Goal: Find specific page/section: Find specific page/section

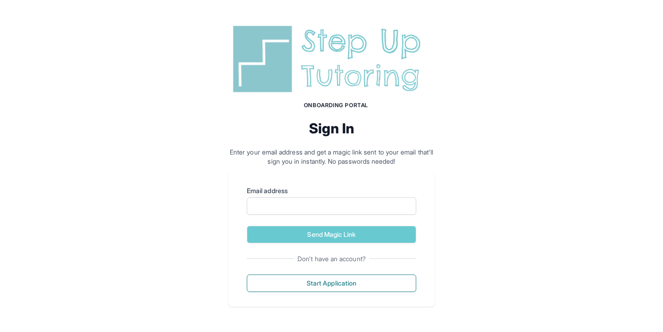
click at [156, 112] on div "Onboarding Portal Sign In Enter your email address and get a magic link sent to…" at bounding box center [331, 164] width 663 height 329
click at [163, 175] on div "Onboarding Portal Sign In Enter your email address and get a magic link sent to…" at bounding box center [331, 164] width 663 height 329
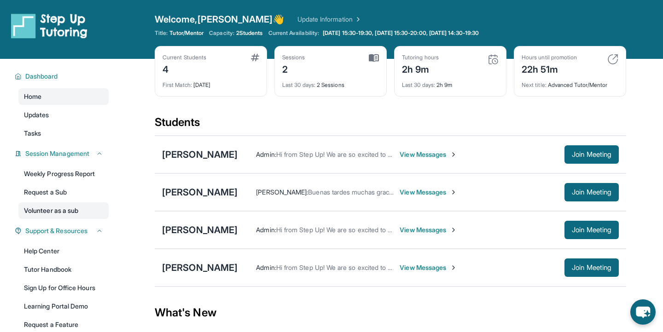
click at [80, 215] on link "Volunteer as a sub" at bounding box center [63, 211] width 90 height 17
